Goal: Task Accomplishment & Management: Use online tool/utility

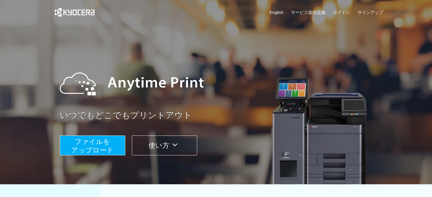
click at [103, 145] on span "ファイルを ​​アップロード" at bounding box center [92, 146] width 42 height 16
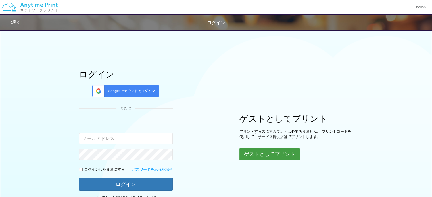
click at [265, 154] on button "ゲストとしてプリント" at bounding box center [270, 154] width 60 height 13
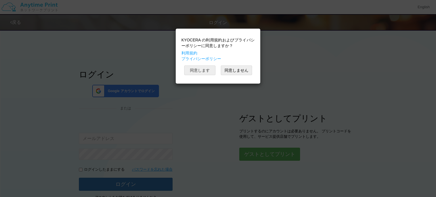
click at [205, 71] on button "同意します" at bounding box center [199, 71] width 31 height 10
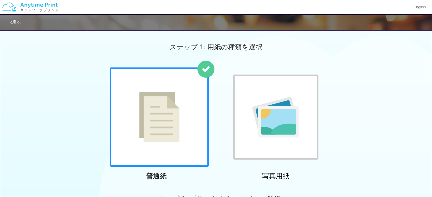
click at [142, 102] on img at bounding box center [159, 117] width 40 height 51
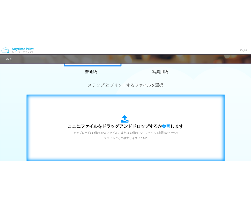
scroll to position [142, 0]
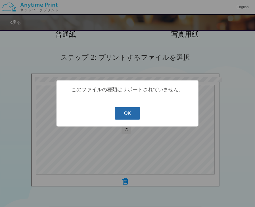
click at [126, 114] on button "OK" at bounding box center [127, 113] width 25 height 13
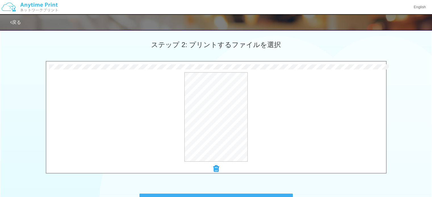
scroll to position [206, 0]
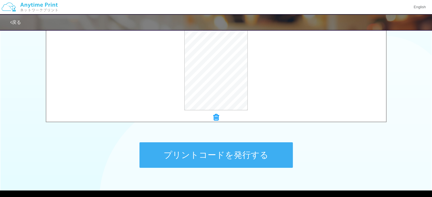
click at [215, 116] on icon at bounding box center [216, 117] width 6 height 7
click at [239, 157] on button "プリントコードを発行する" at bounding box center [216, 156] width 153 height 26
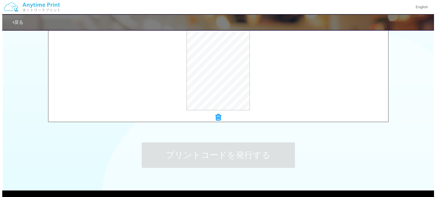
scroll to position [0, 0]
